Goal: Find specific page/section: Find specific page/section

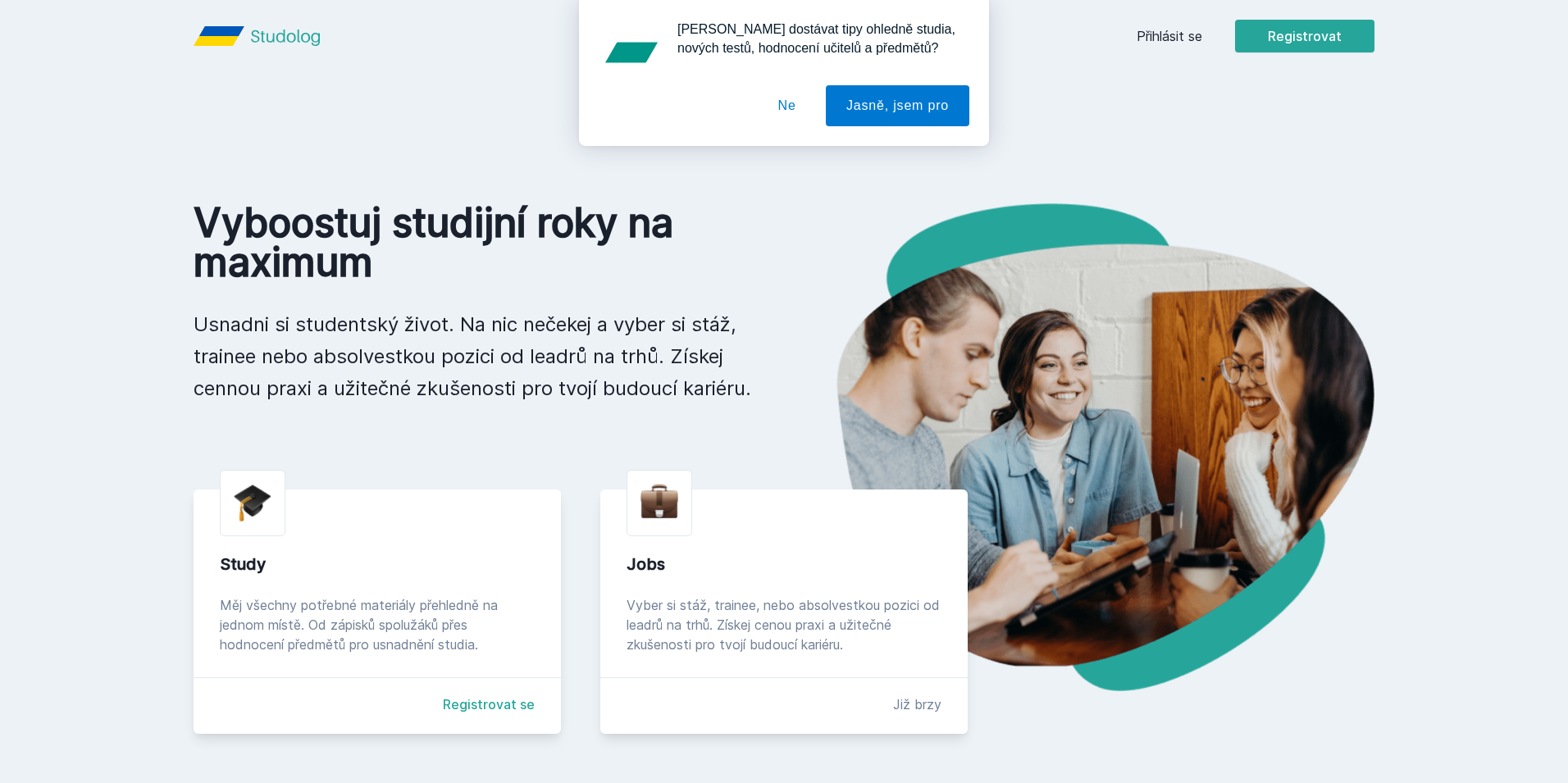
click at [1188, 29] on div "Chceš dostávat tipy ohledně studia, nových testů, hodnocení učitelů a předmětů?…" at bounding box center [784, 72] width 1568 height 146
click at [785, 115] on button "Ne" at bounding box center [787, 105] width 59 height 41
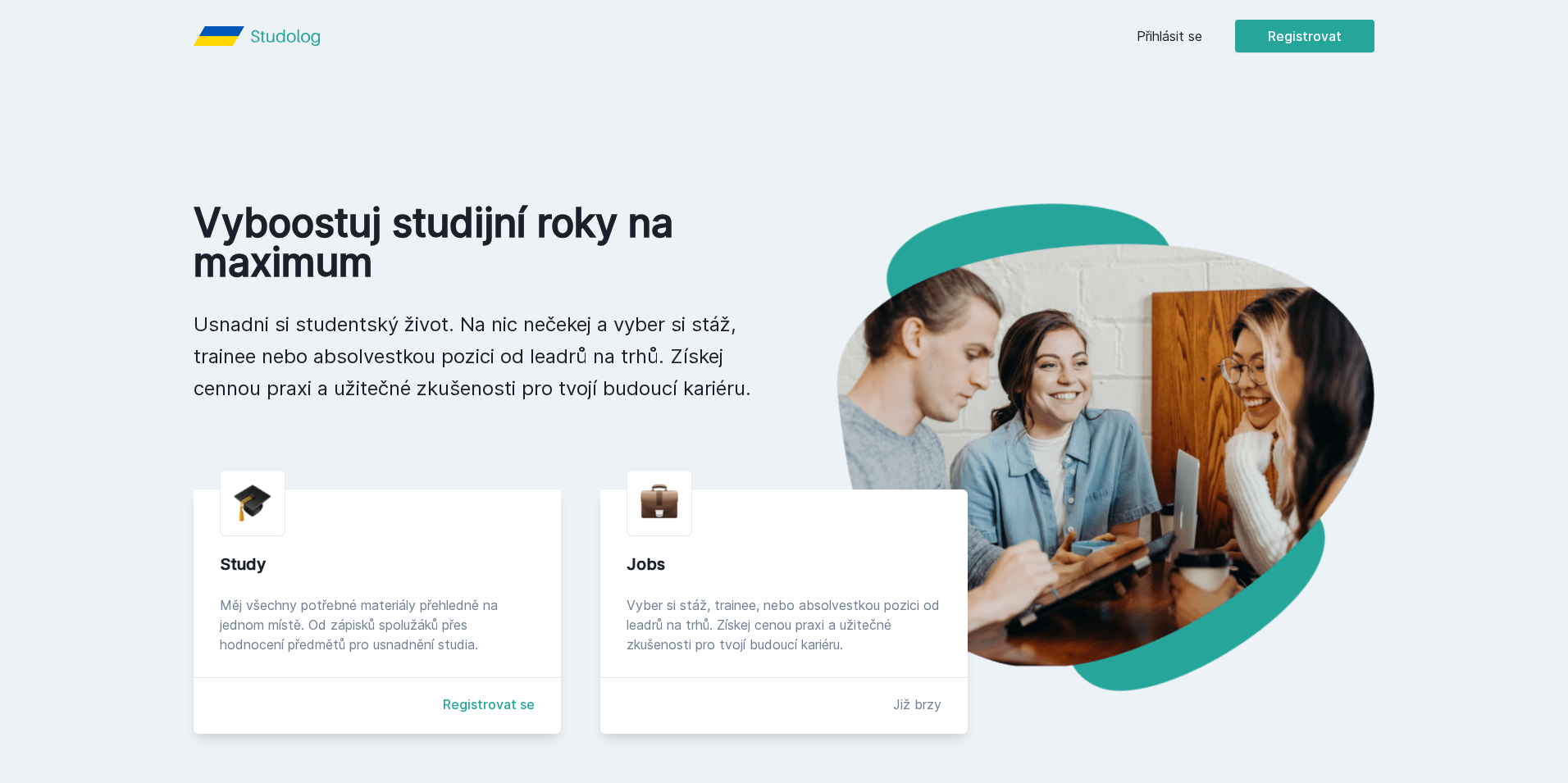
click at [1195, 38] on link "Přihlásit se" at bounding box center [1169, 36] width 66 height 20
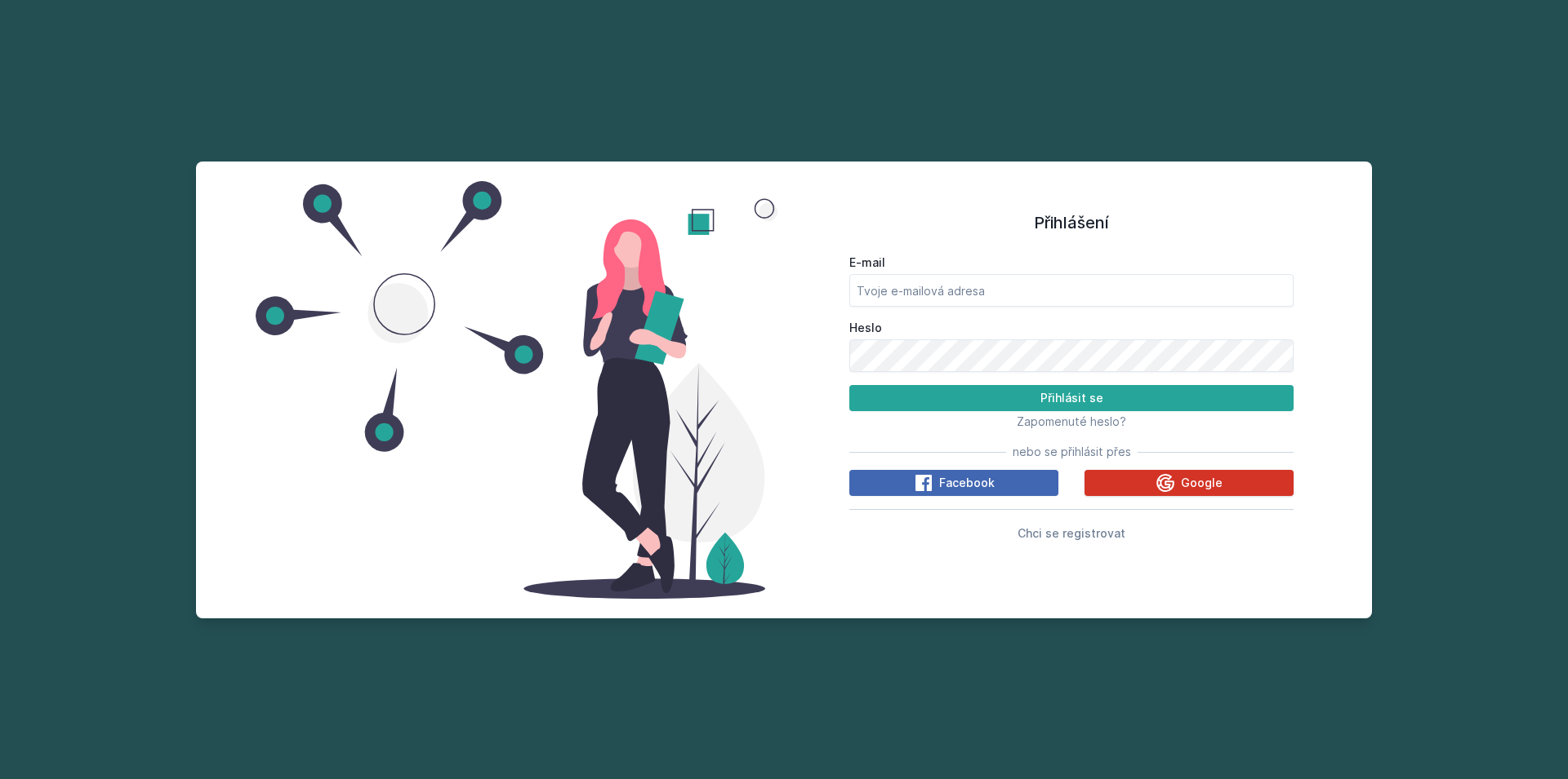
click at [1206, 482] on span "Google" at bounding box center [1202, 483] width 41 height 16
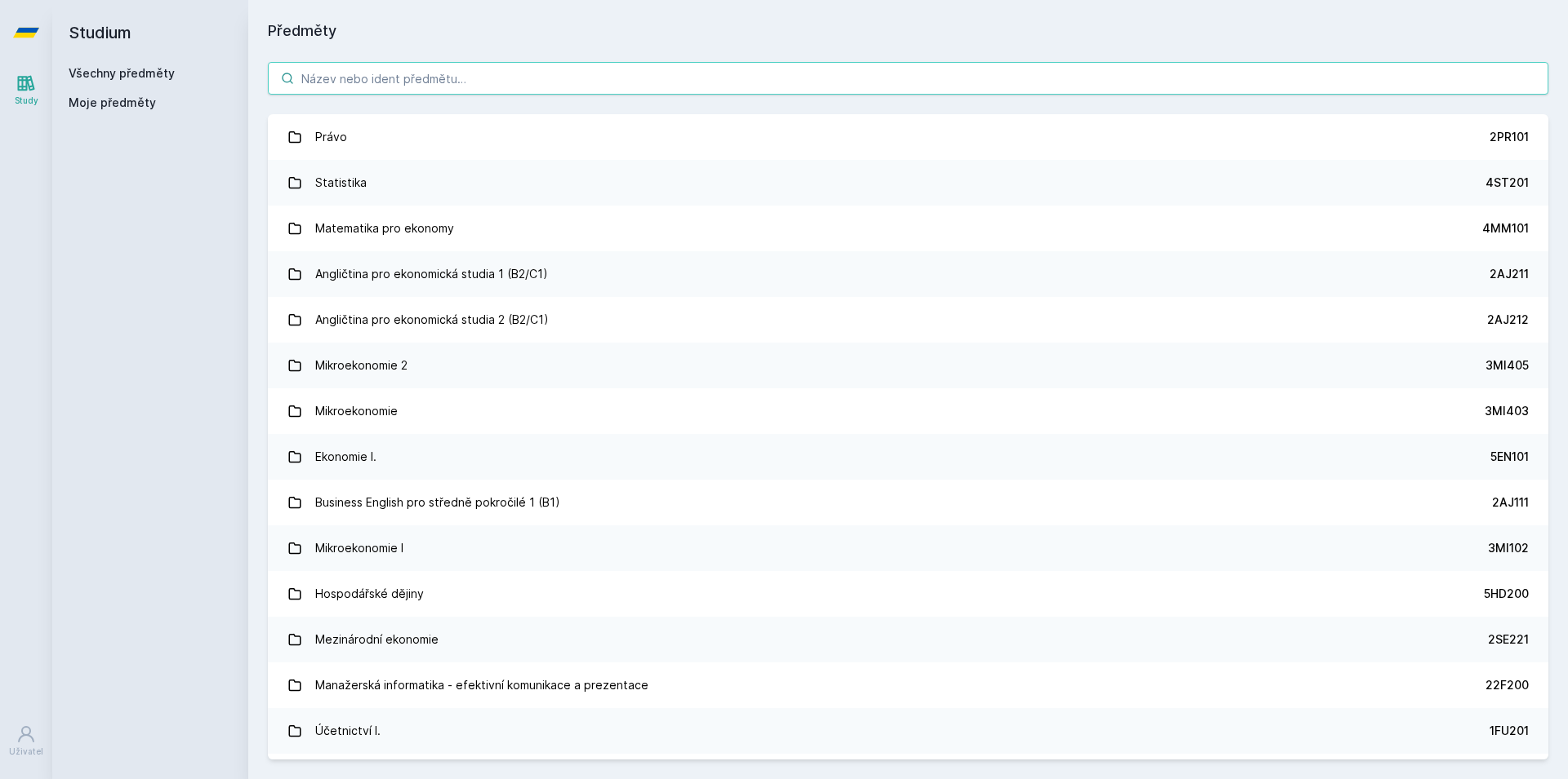
click at [422, 76] on input "search" at bounding box center [908, 78] width 1280 height 32
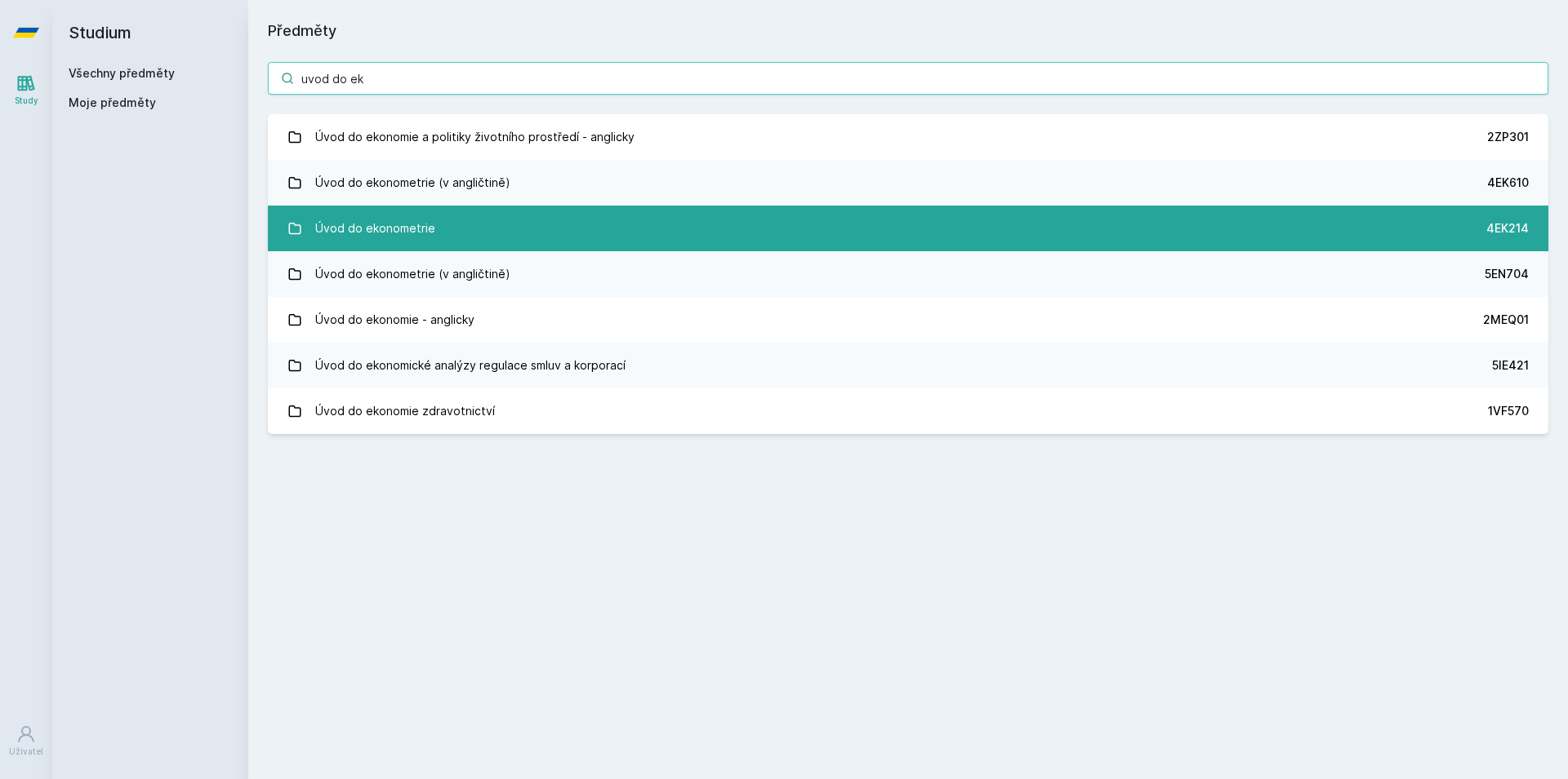
type input "uvod do ek"
click at [471, 219] on link "Úvod do ekonometrie 4EK214" at bounding box center [908, 228] width 1280 height 46
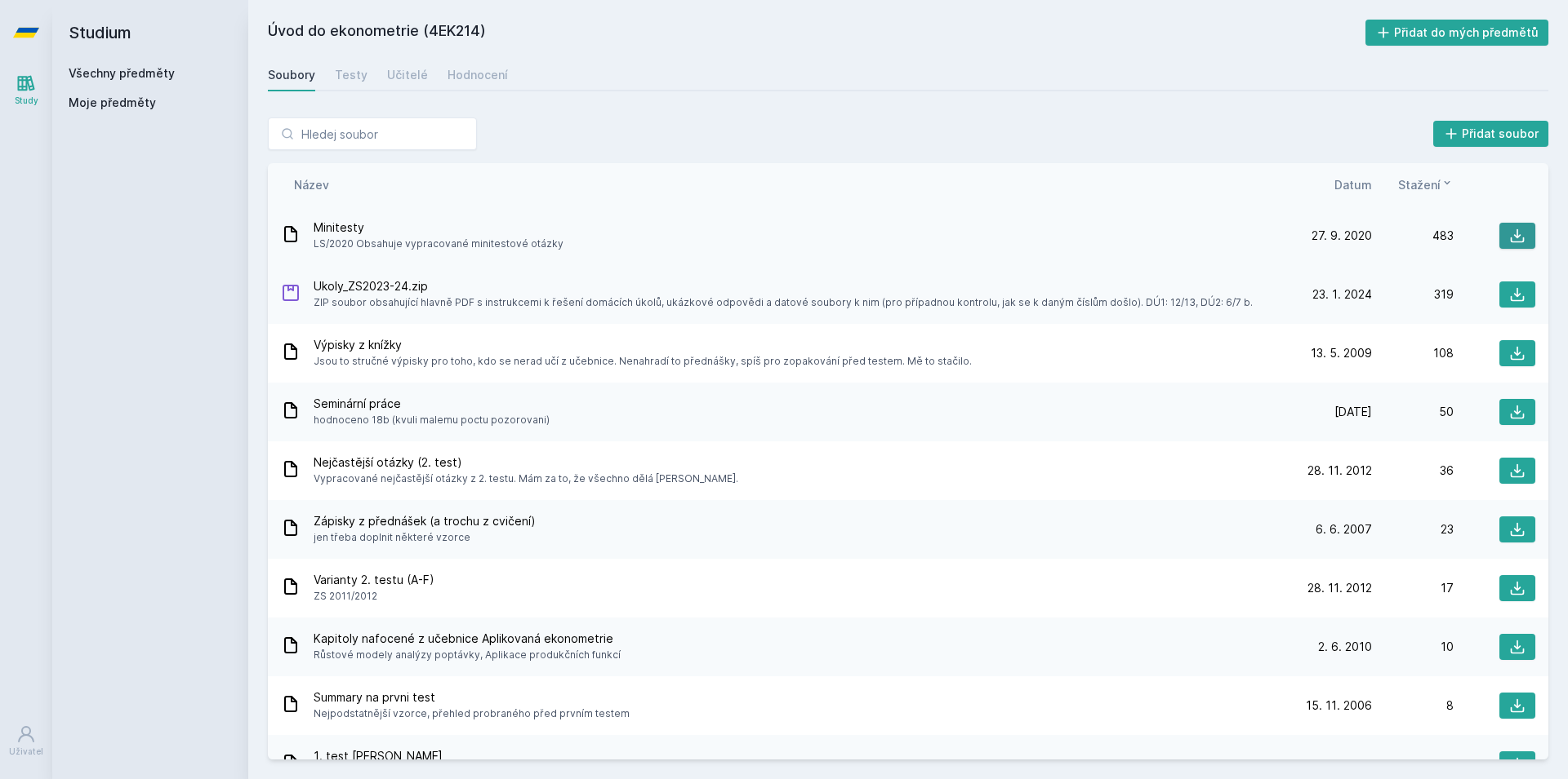
click at [1509, 235] on icon at bounding box center [1517, 236] width 16 height 16
